Goal: Information Seeking & Learning: Learn about a topic

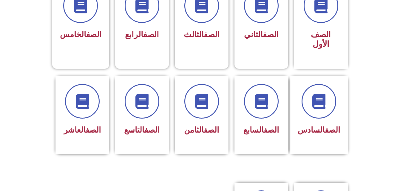
scroll to position [187, 0]
click at [79, 111] on div "الصف العاشر" at bounding box center [82, 111] width 38 height 54
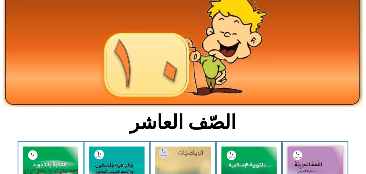
scroll to position [68, 0]
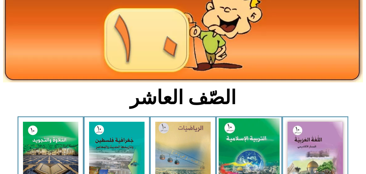
click at [248, 136] on img at bounding box center [249, 156] width 61 height 76
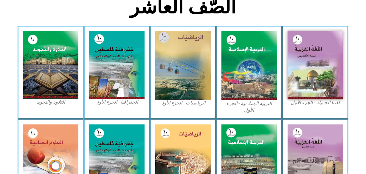
scroll to position [159, 0]
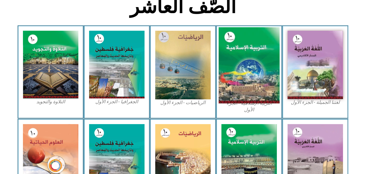
click at [246, 69] on img at bounding box center [249, 65] width 61 height 76
click at [259, 78] on img at bounding box center [249, 65] width 61 height 76
click at [258, 87] on img at bounding box center [249, 65] width 61 height 76
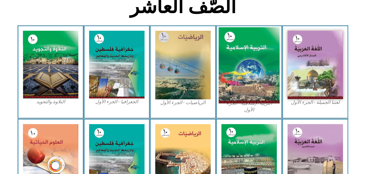
click at [258, 87] on img at bounding box center [249, 65] width 61 height 76
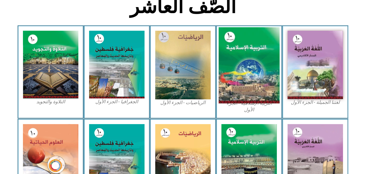
click at [258, 87] on img at bounding box center [249, 65] width 61 height 76
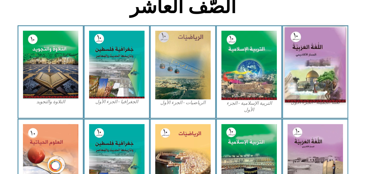
click at [316, 85] on img at bounding box center [315, 64] width 61 height 75
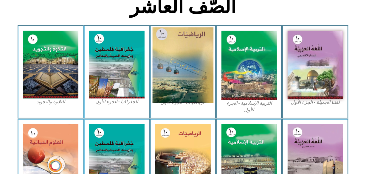
click at [190, 80] on img at bounding box center [183, 64] width 61 height 75
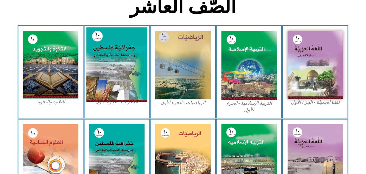
click at [102, 54] on img at bounding box center [116, 64] width 61 height 75
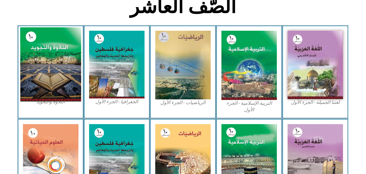
click at [48, 52] on img at bounding box center [50, 64] width 61 height 74
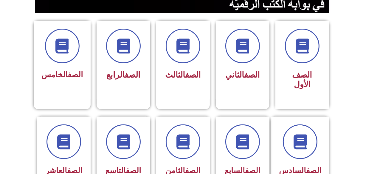
scroll to position [172, 0]
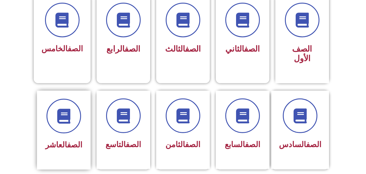
click at [51, 122] on div at bounding box center [64, 116] width 38 height 35
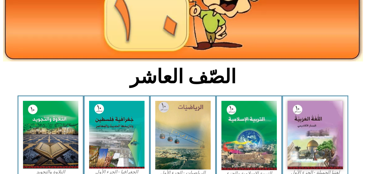
scroll to position [90, 0]
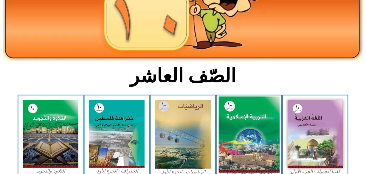
click at [258, 122] on img at bounding box center [249, 135] width 61 height 76
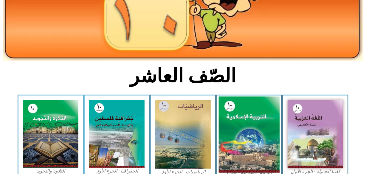
click at [258, 122] on img at bounding box center [249, 135] width 61 height 76
click at [255, 120] on img at bounding box center [249, 135] width 61 height 76
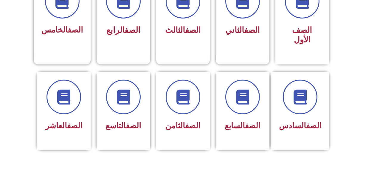
scroll to position [188, 0]
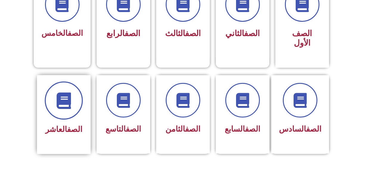
click at [71, 94] on icon at bounding box center [64, 100] width 16 height 16
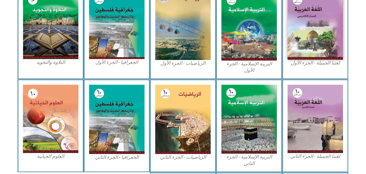
scroll to position [199, 0]
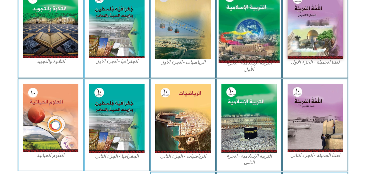
click at [266, 37] on img at bounding box center [249, 25] width 61 height 76
click at [251, 16] on img at bounding box center [249, 25] width 61 height 76
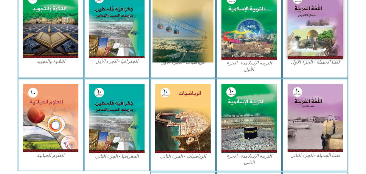
click at [209, 16] on img at bounding box center [183, 24] width 61 height 75
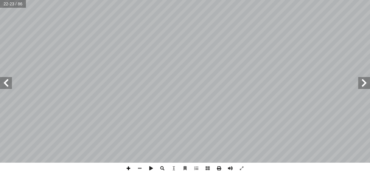
click at [128, 167] on span at bounding box center [128, 167] width 11 height 11
click at [139, 169] on span at bounding box center [139, 167] width 11 height 11
click at [8, 84] on span at bounding box center [6, 83] width 12 height 12
click at [142, 169] on span at bounding box center [139, 167] width 11 height 11
click at [128, 167] on span at bounding box center [128, 167] width 11 height 11
